Goal: Task Accomplishment & Management: Manage account settings

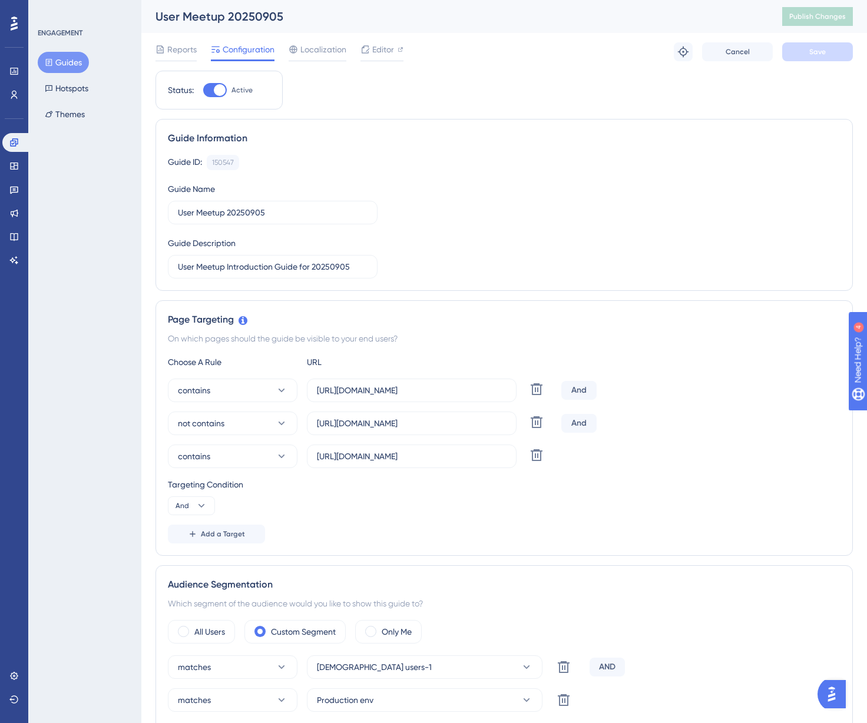
click at [221, 92] on div at bounding box center [220, 90] width 12 height 12
click at [203, 91] on input "Active" at bounding box center [203, 90] width 1 height 1
checkbox input "false"
click at [791, 58] on button "Save" at bounding box center [817, 51] width 71 height 19
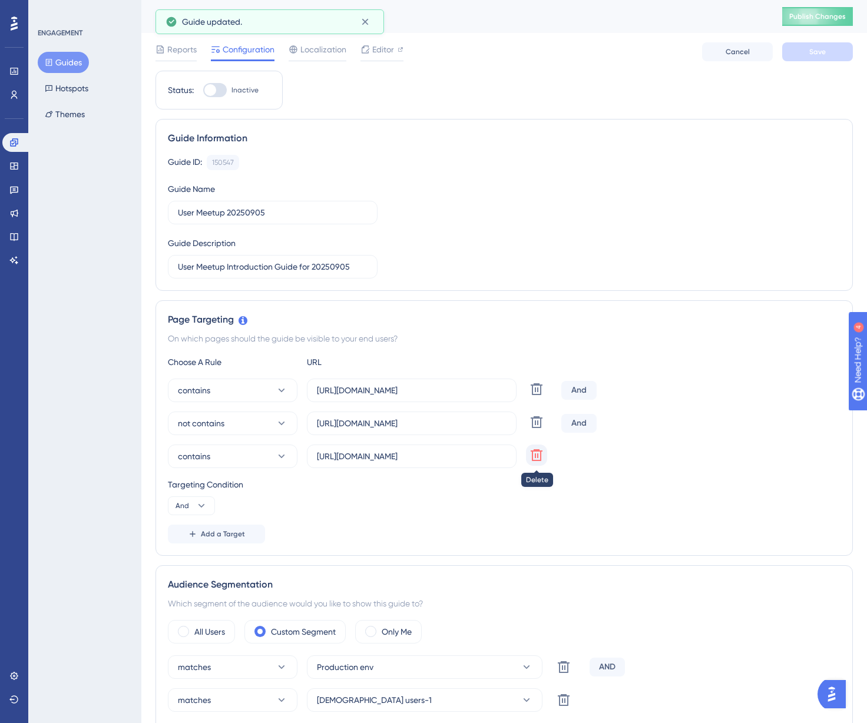
click at [530, 461] on icon at bounding box center [536, 455] width 14 height 14
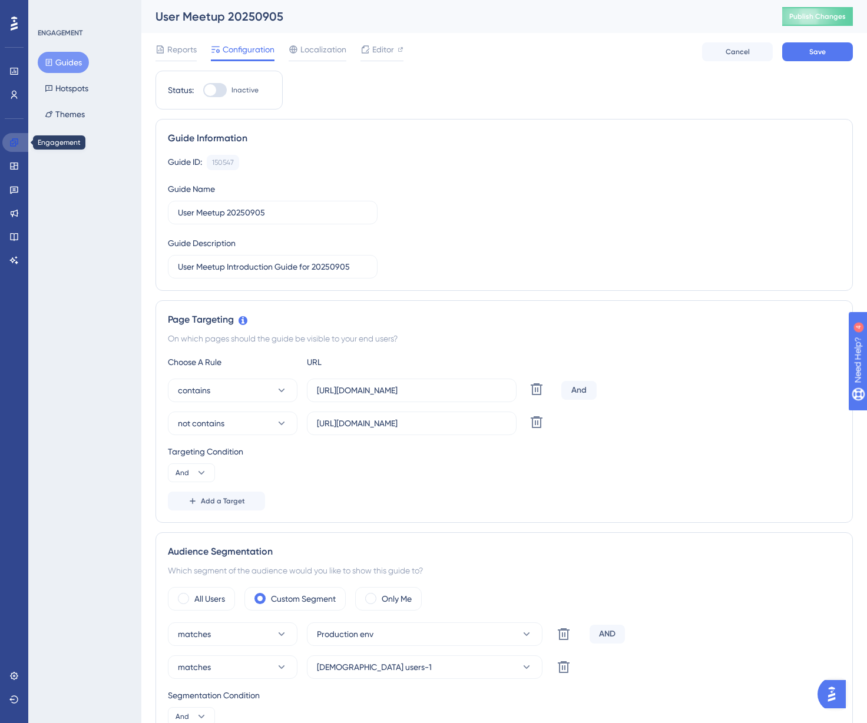
click at [19, 142] on link at bounding box center [16, 142] width 28 height 19
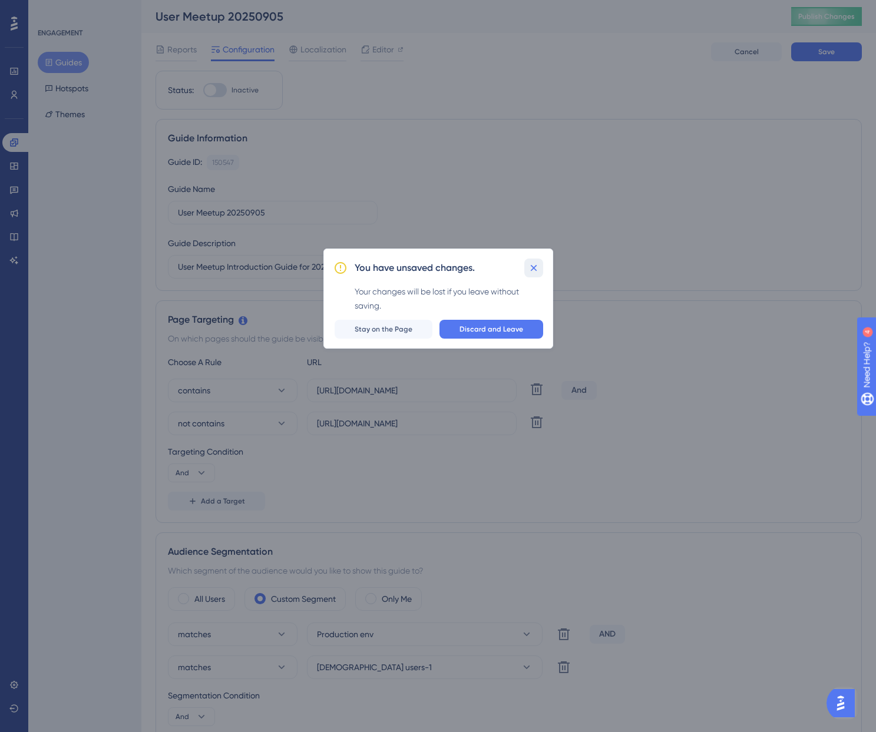
click at [536, 266] on icon at bounding box center [534, 268] width 12 height 12
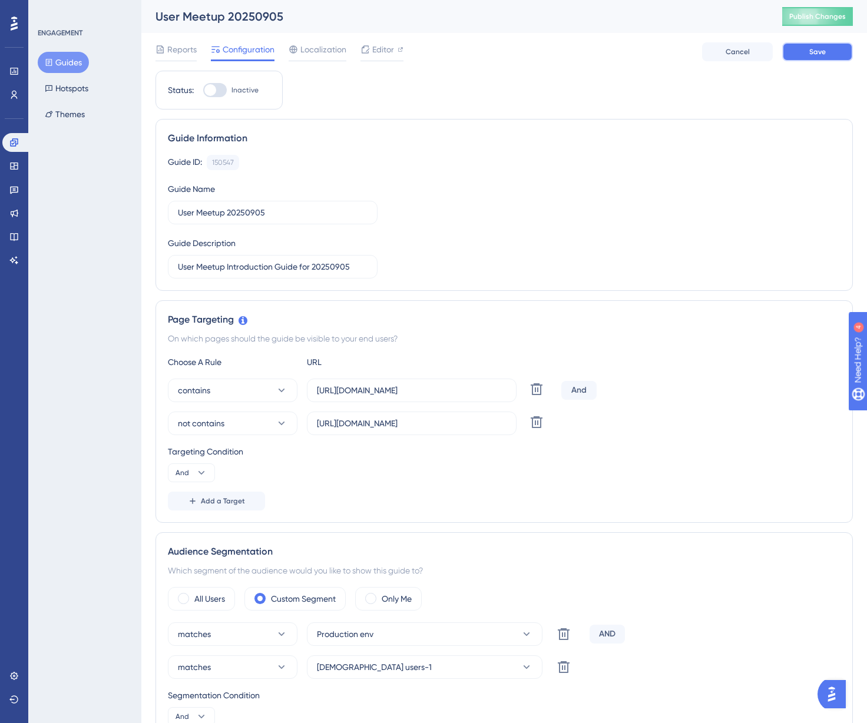
click at [820, 48] on span "Save" at bounding box center [817, 51] width 16 height 9
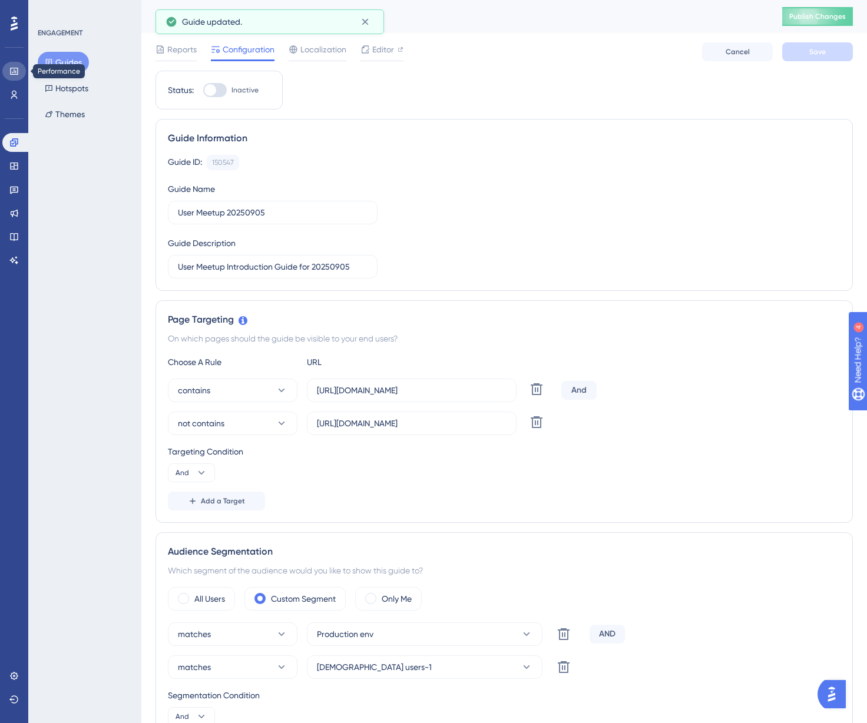
click at [16, 77] on link at bounding box center [14, 71] width 24 height 19
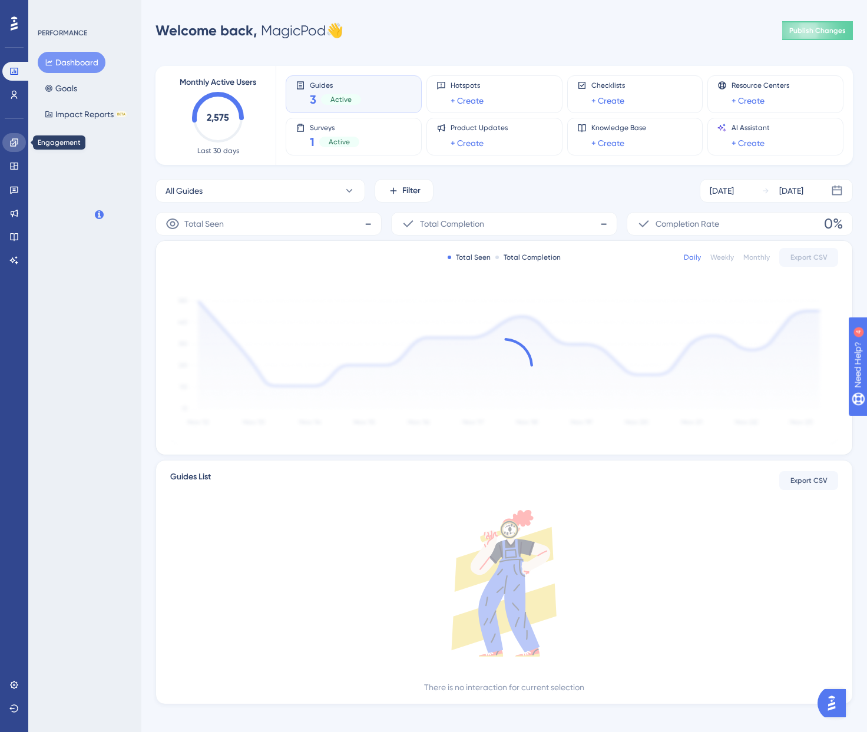
click at [11, 142] on icon at bounding box center [13, 142] width 9 height 9
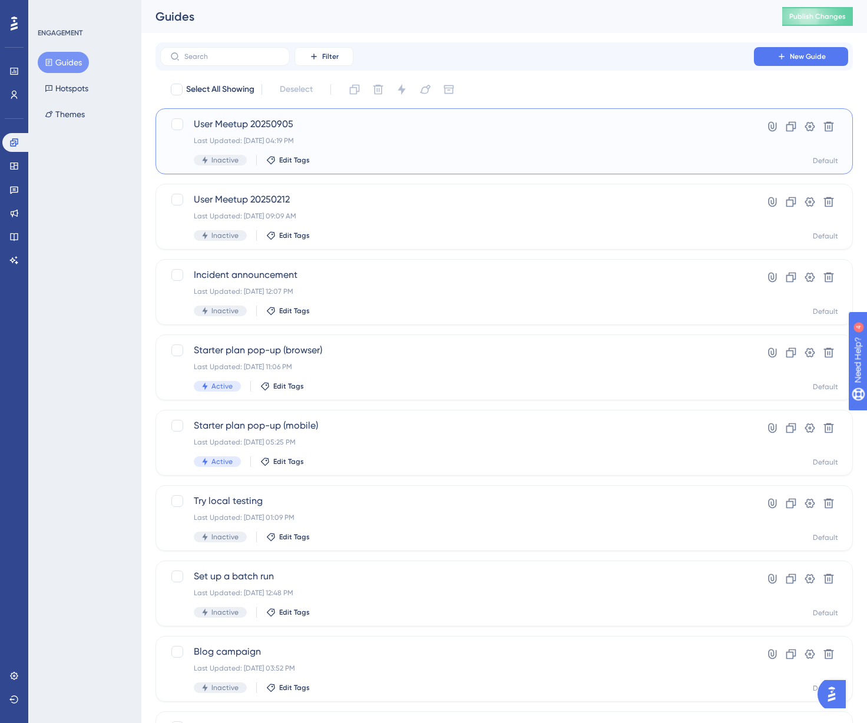
drag, startPoint x: 325, startPoint y: 125, endPoint x: 231, endPoint y: 123, distance: 93.6
click at [231, 123] on span "User Meetup 20250905" at bounding box center [457, 124] width 526 height 14
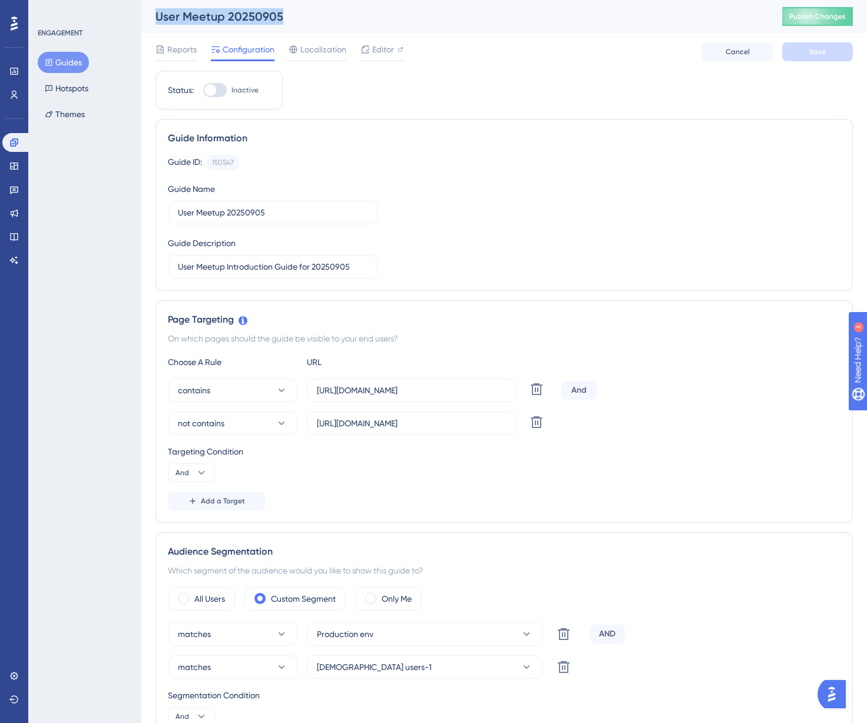
drag, startPoint x: 297, startPoint y: 22, endPoint x: 150, endPoint y: 17, distance: 147.9
click at [150, 17] on div "User Meetup 20250905 Publish Changes" at bounding box center [503, 16] width 725 height 33
copy div "User Meetup 20250905"
